Goal: Entertainment & Leisure: Consume media (video, audio)

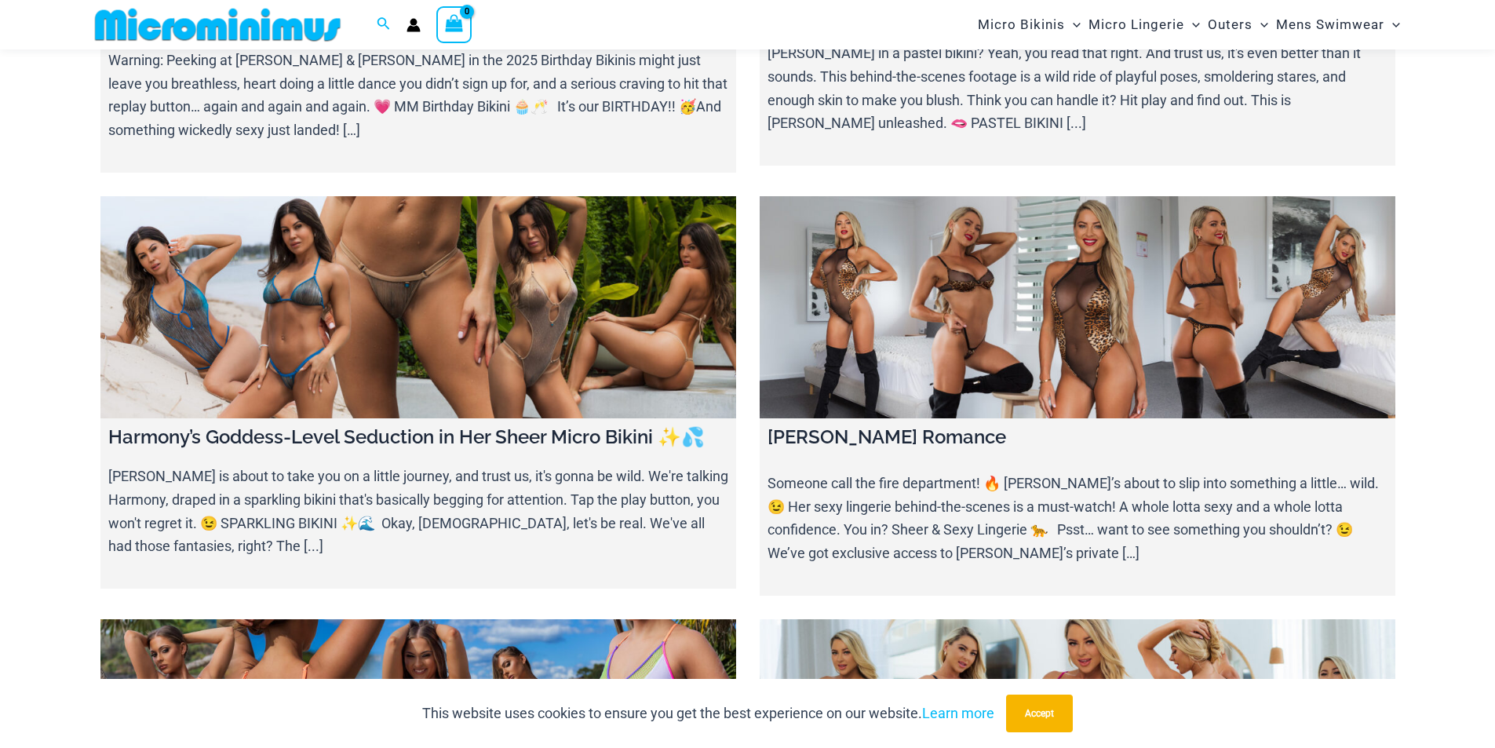
scroll to position [379, 0]
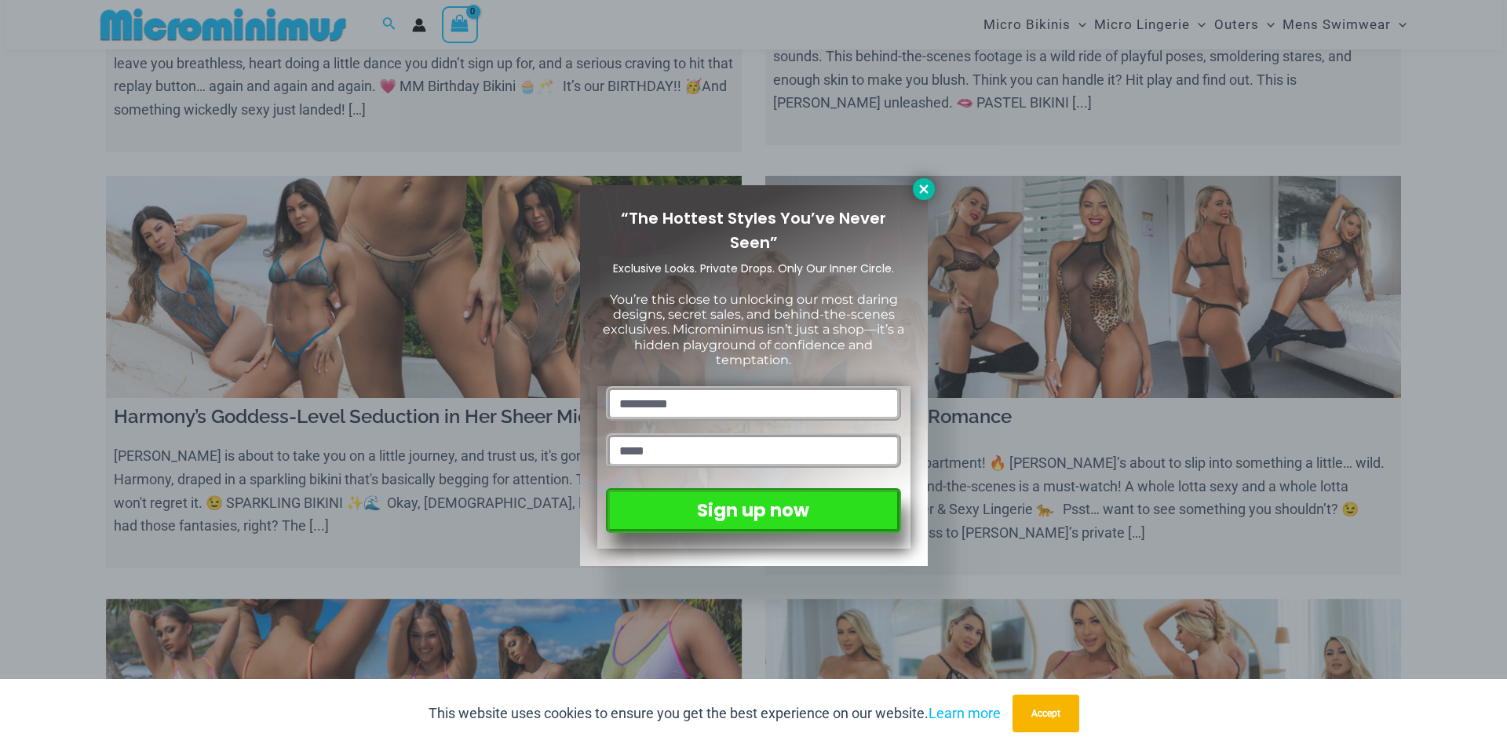
click at [923, 187] on icon at bounding box center [923, 189] width 14 height 14
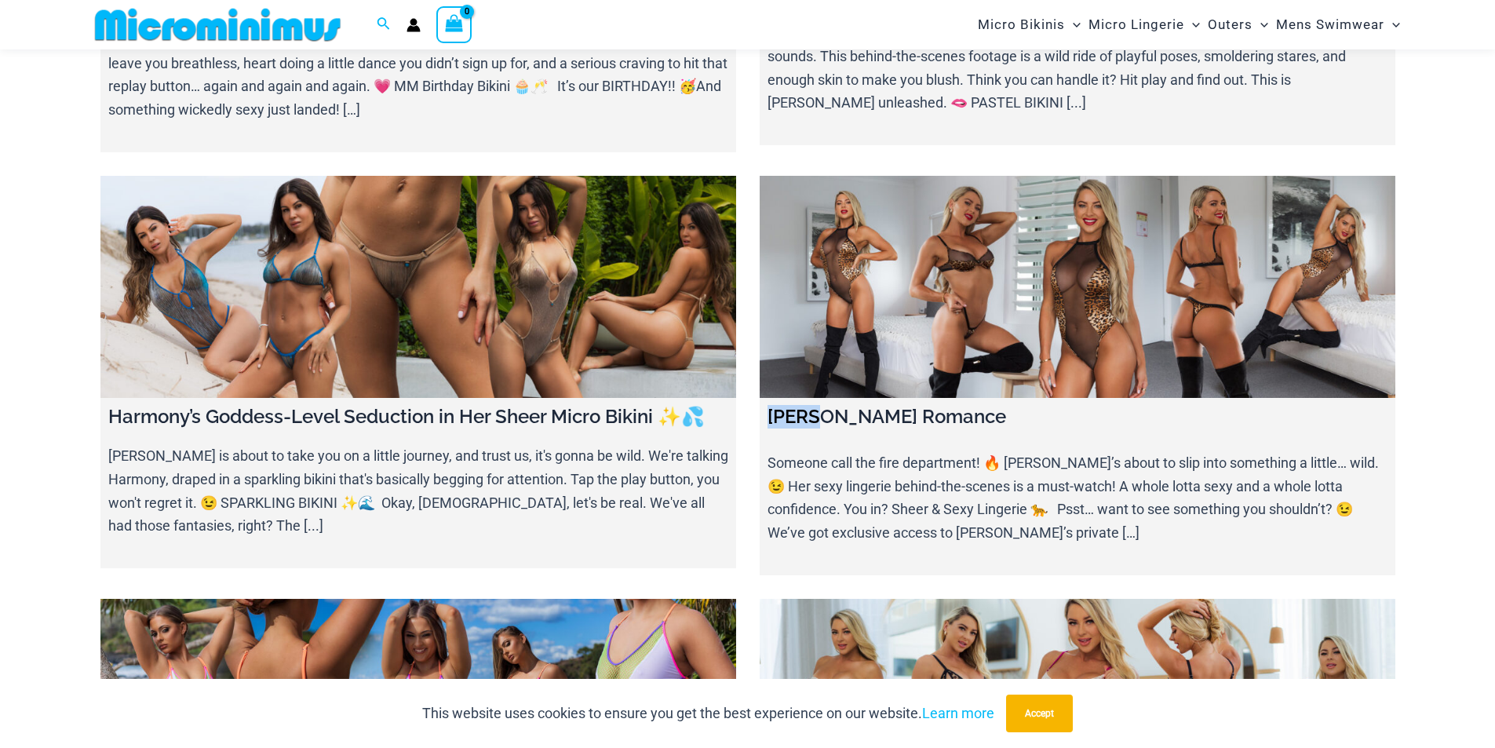
drag, startPoint x: 807, startPoint y: 418, endPoint x: 761, endPoint y: 419, distance: 46.3
click at [761, 419] on div "Ilana Savage Romance Someone call the fire department! 🔥 Ilana’s about to slip …" at bounding box center [1078, 486] width 636 height 177
copy h4 "[PERSON_NAME]"
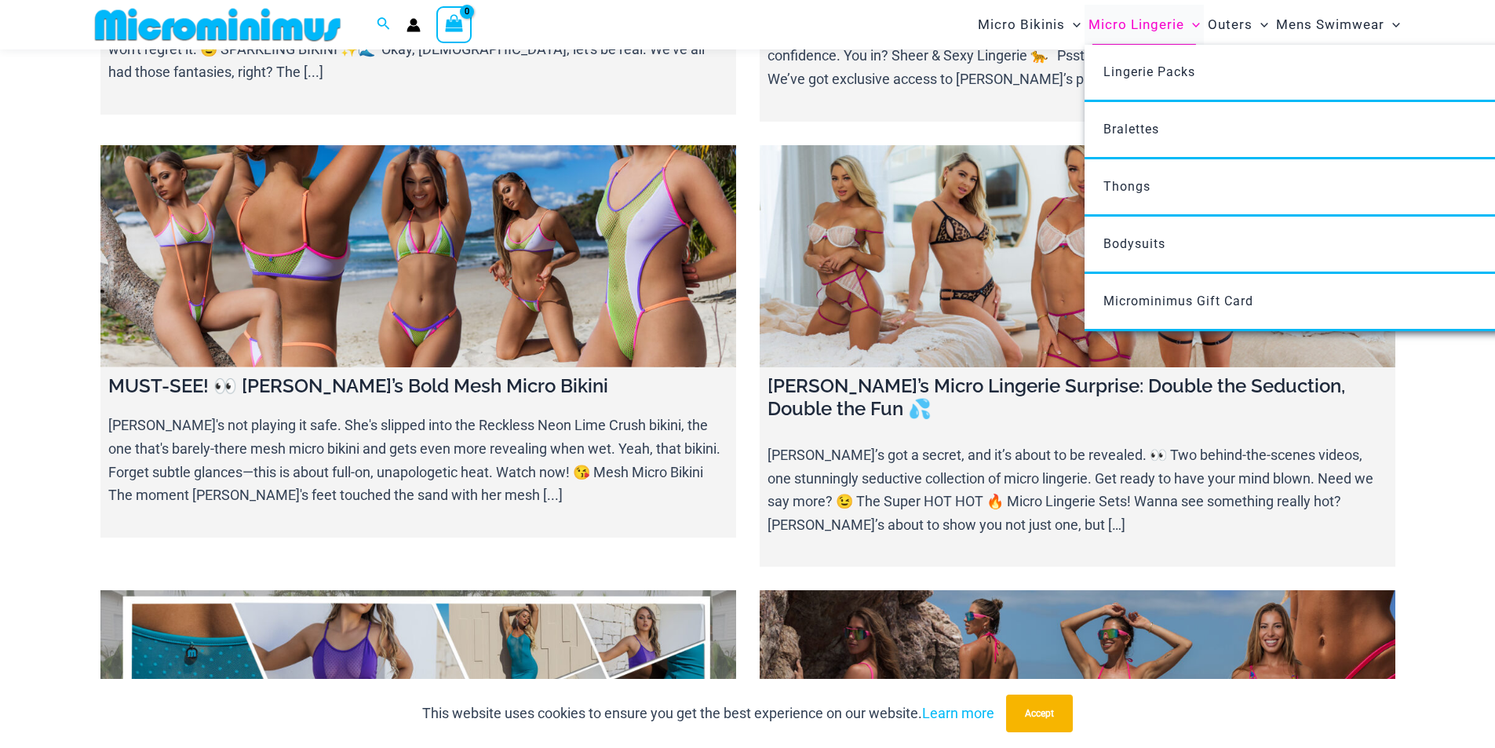
scroll to position [1278, 0]
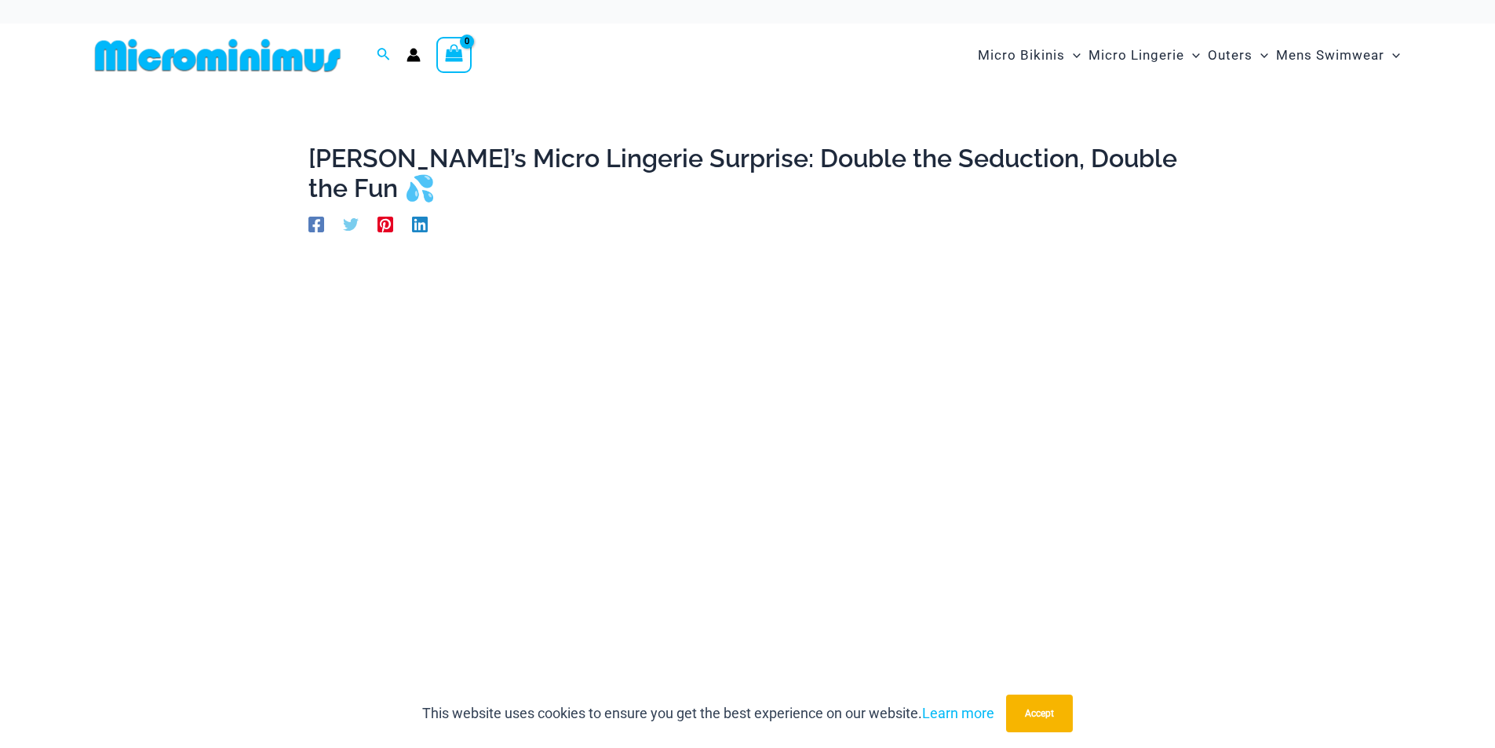
scroll to position [39, 0]
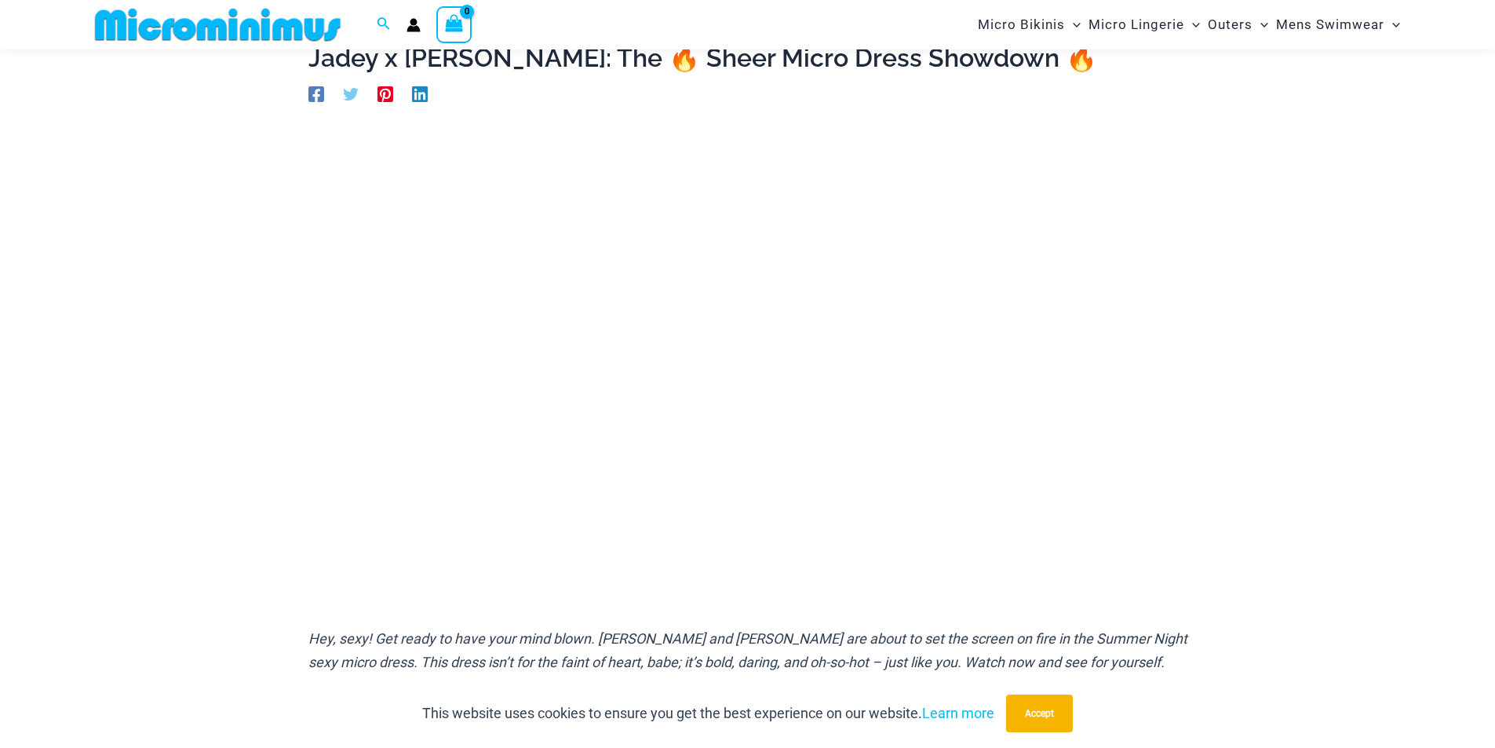
scroll to position [126, 0]
